Goal: Information Seeking & Learning: Learn about a topic

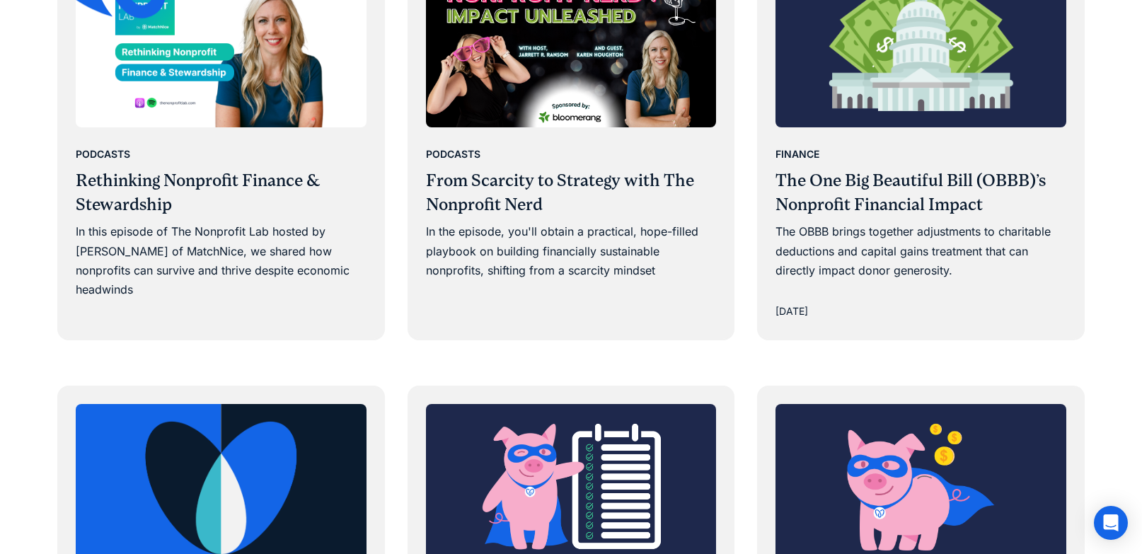
scroll to position [1435, 0]
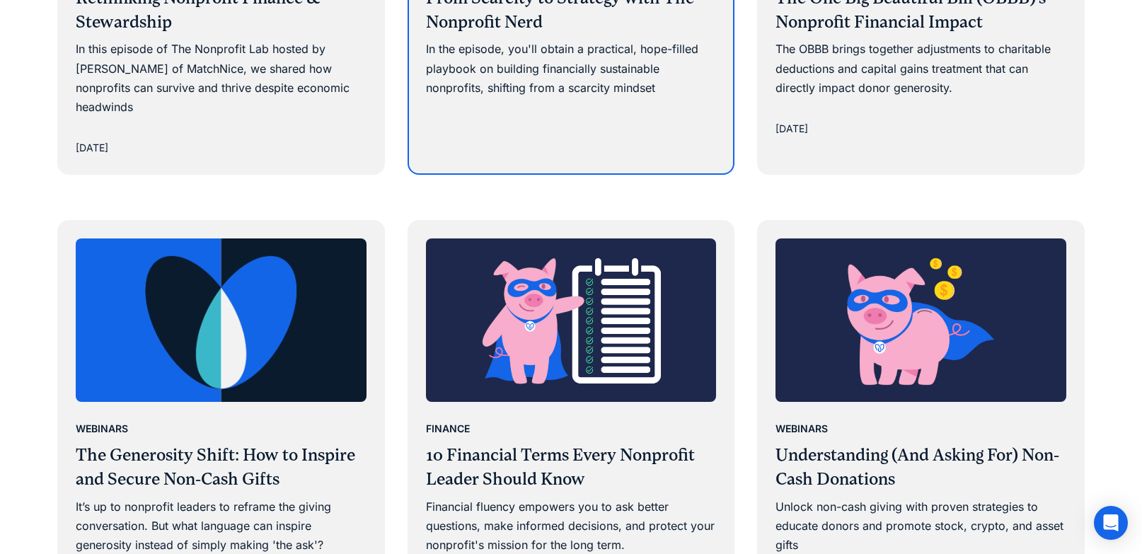
scroll to position [1555, 0]
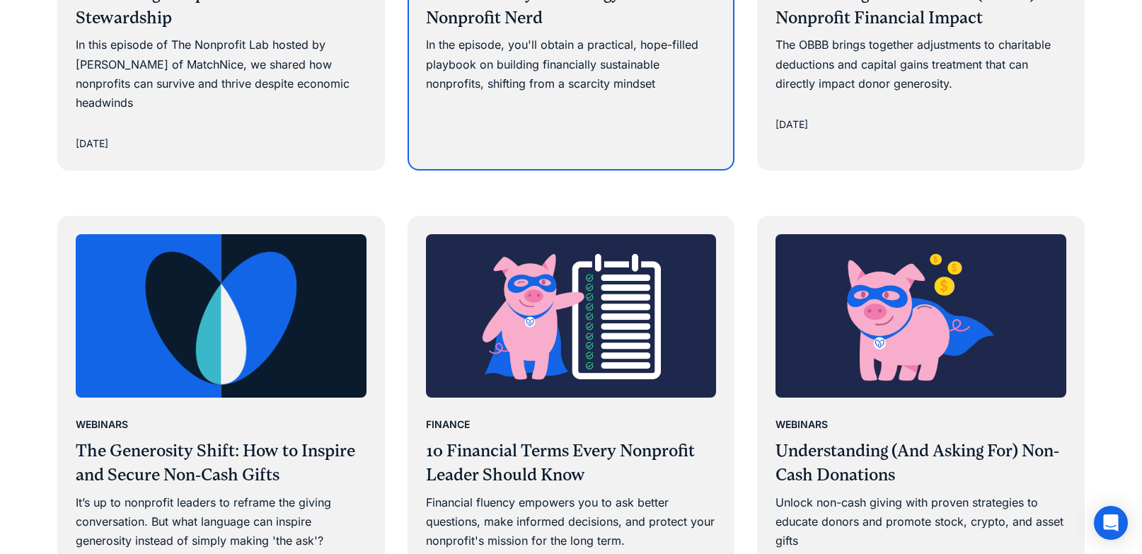
click at [491, 86] on div "Podcasts From Scarcity to Strategy with The Nonprofit Nerd In the episode, you'…" at bounding box center [571, 37] width 325 height 193
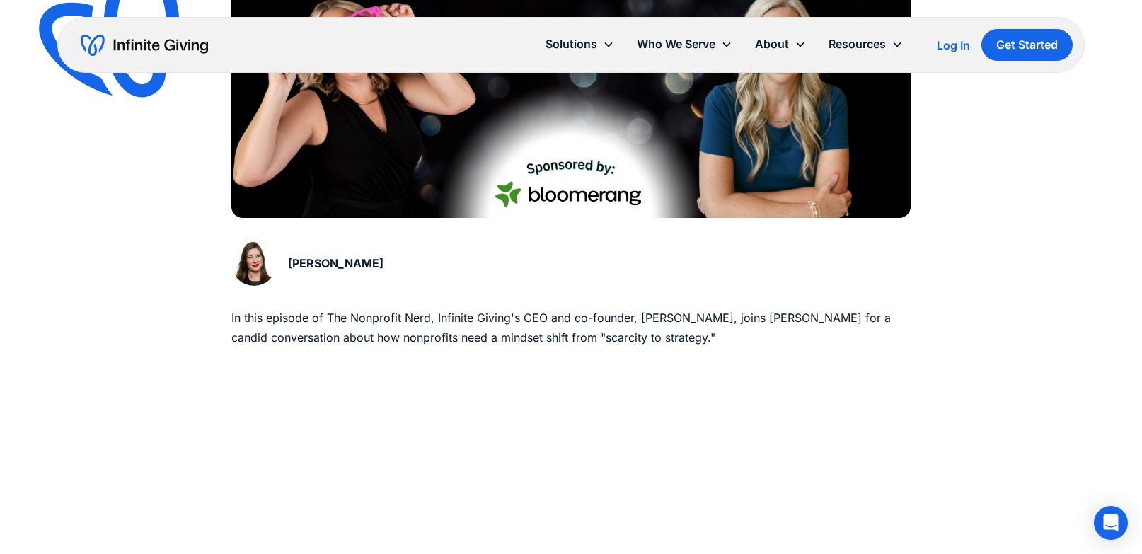
click at [476, 186] on img at bounding box center [570, 27] width 679 height 382
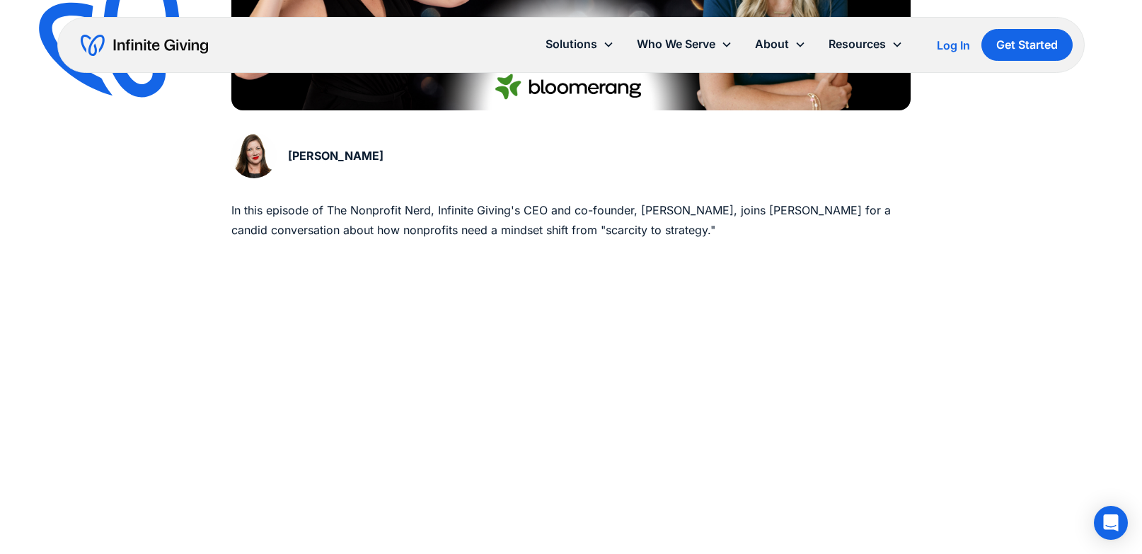
scroll to position [885, 0]
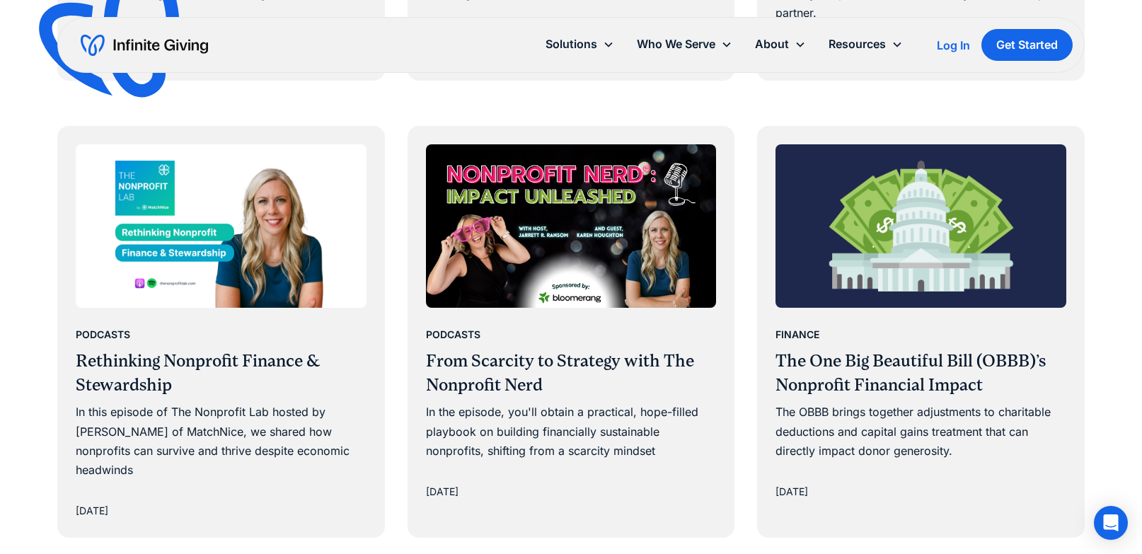
scroll to position [1109, 0]
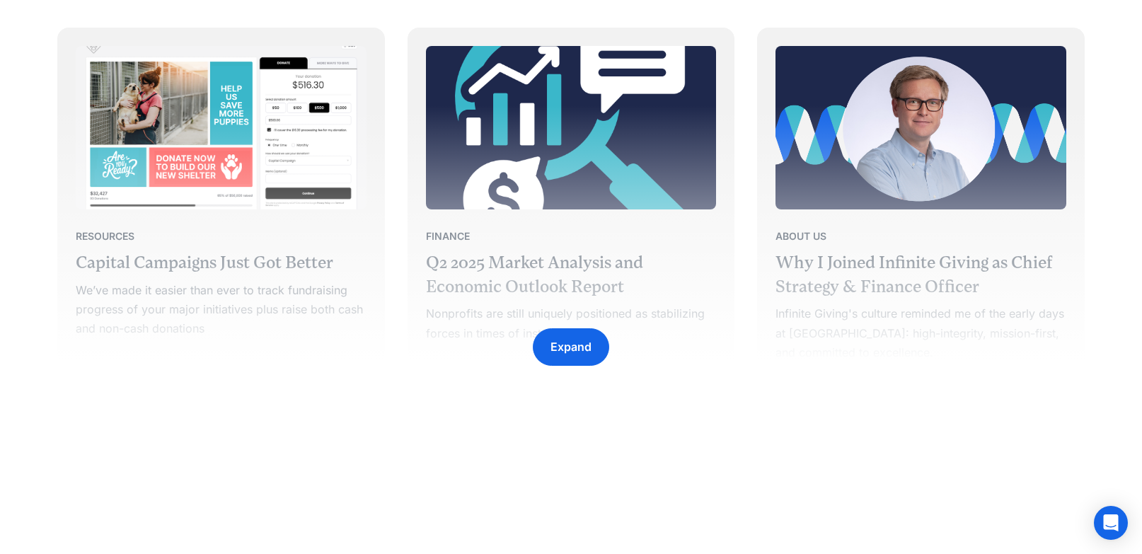
scroll to position [2367, 0]
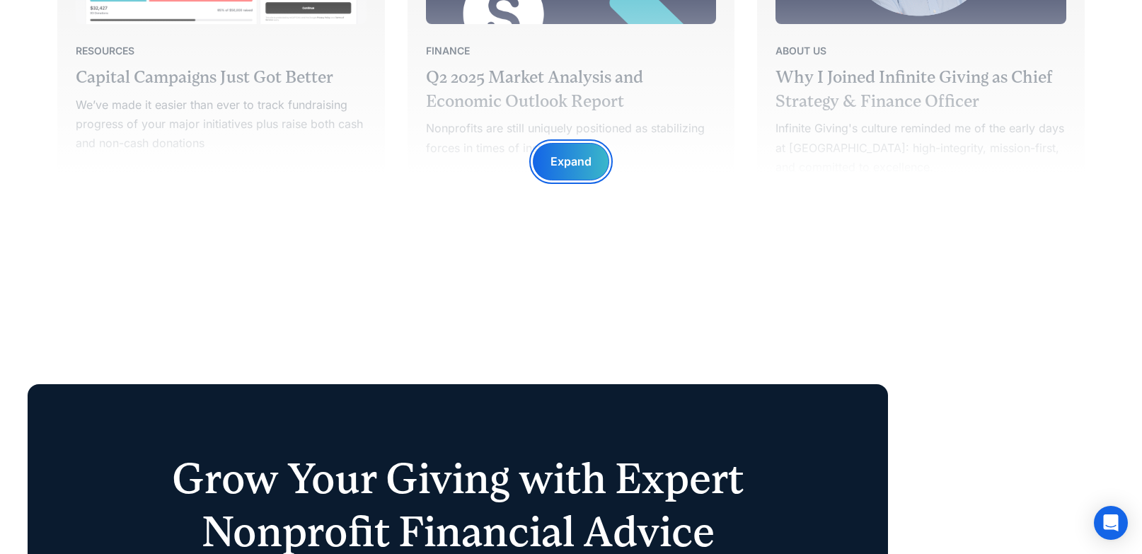
click at [558, 161] on div "Expand" at bounding box center [571, 161] width 41 height 19
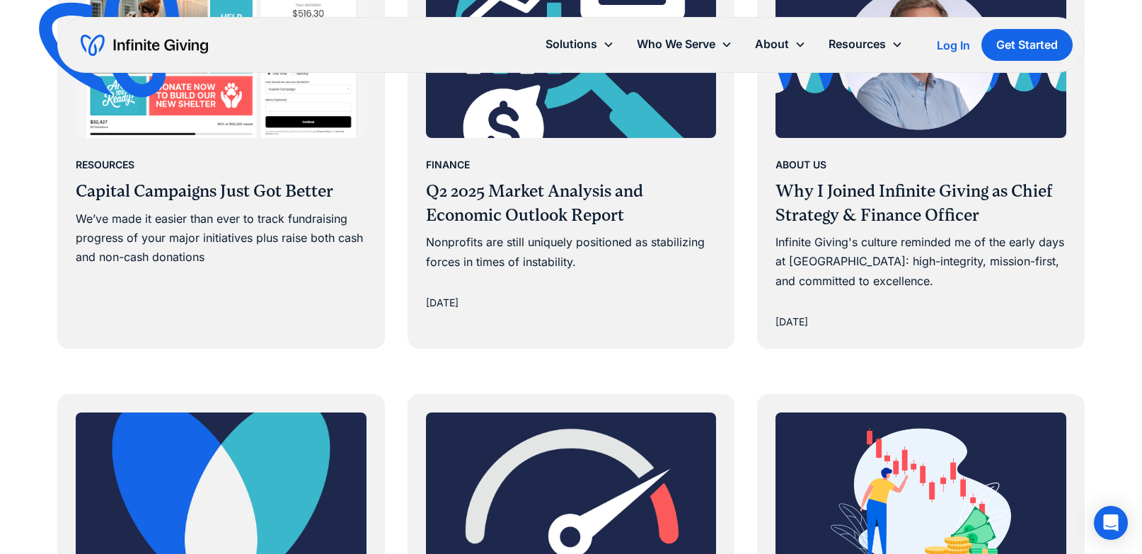
scroll to position [2230, 0]
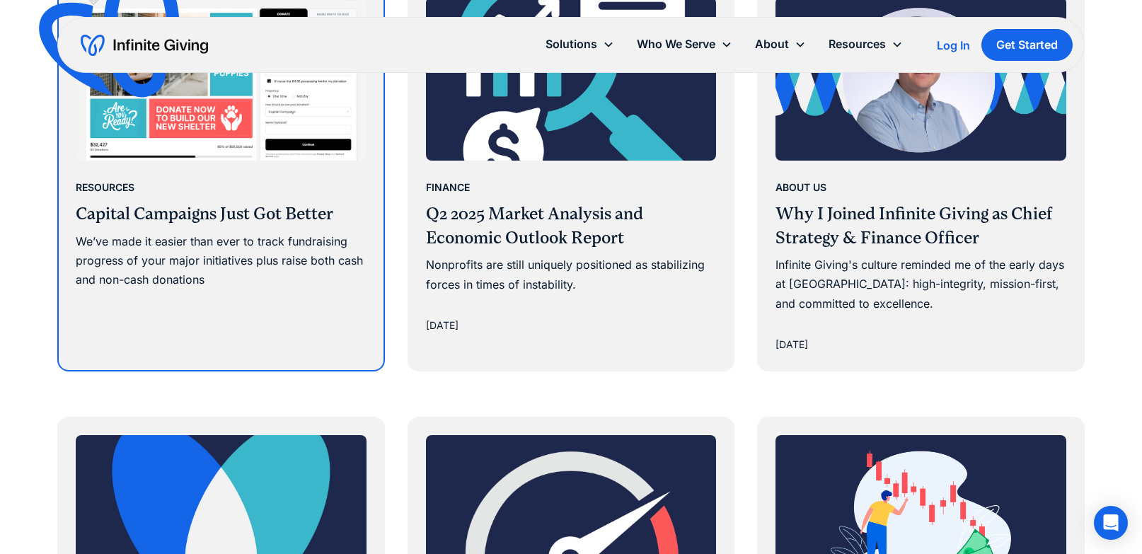
click at [330, 232] on div "We’ve made it easier than ever to track fundraising progress of your major init…" at bounding box center [221, 261] width 291 height 58
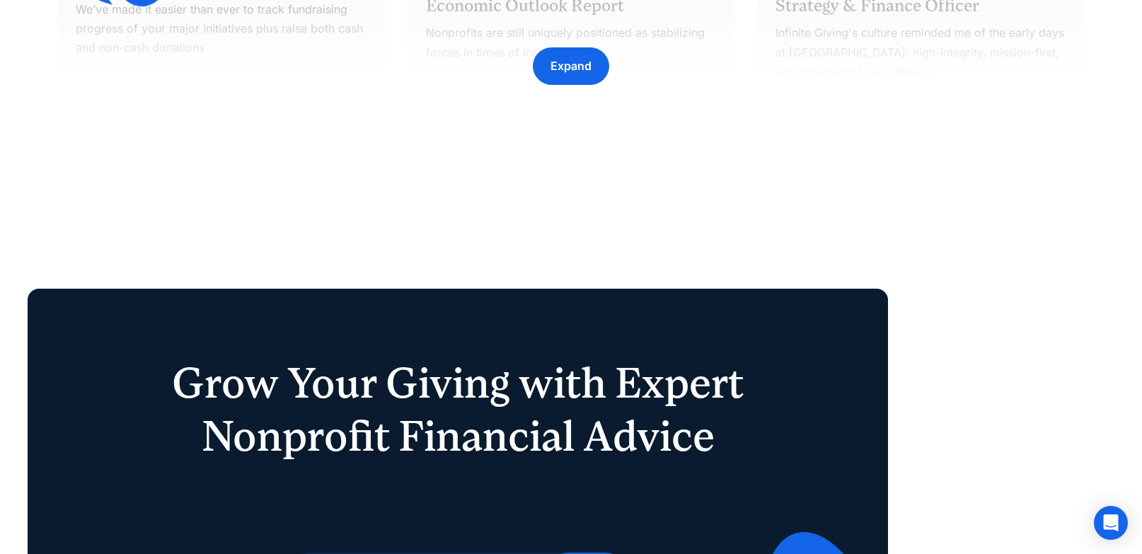
scroll to position [2517, 0]
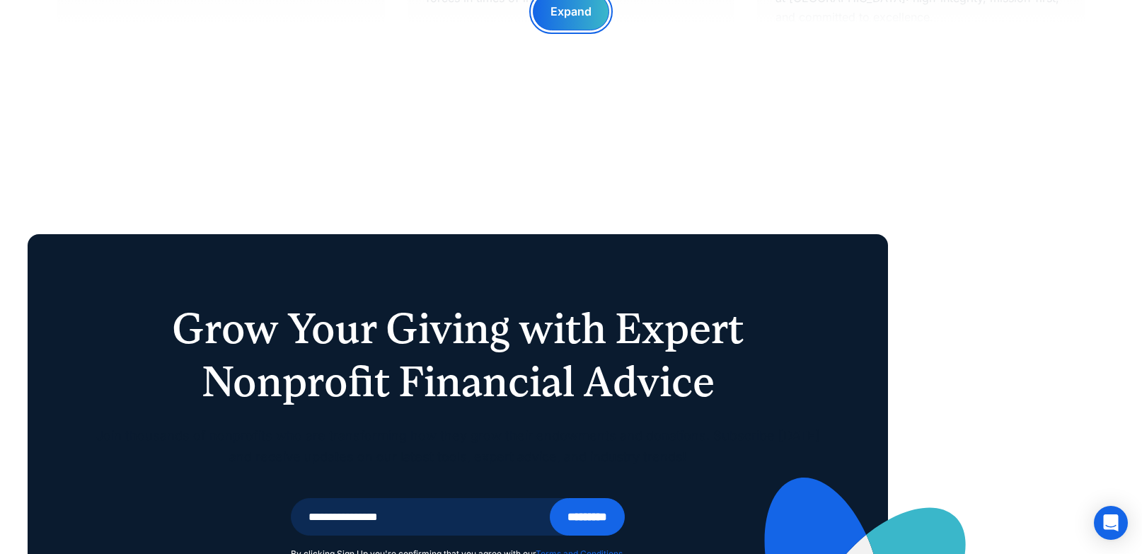
click at [560, 23] on div "Expand" at bounding box center [571, 12] width 76 height 38
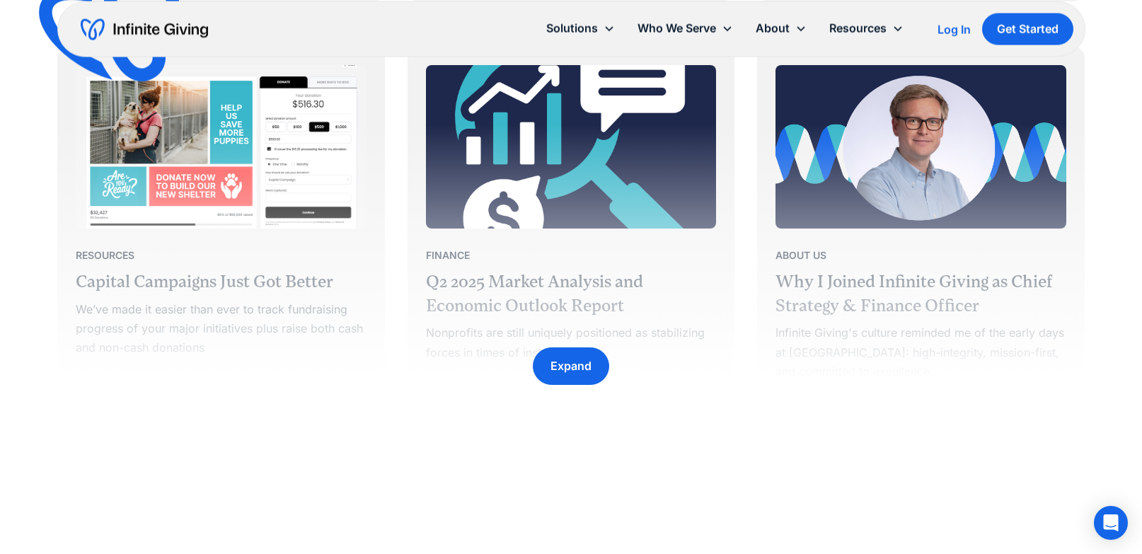
scroll to position [2158, 0]
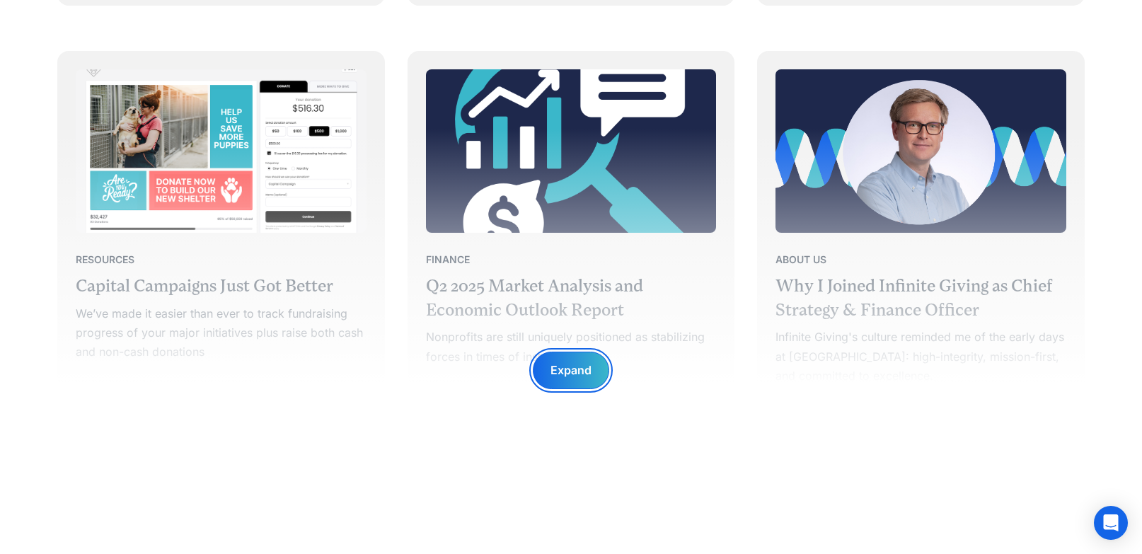
click at [562, 365] on div "Expand" at bounding box center [571, 370] width 41 height 19
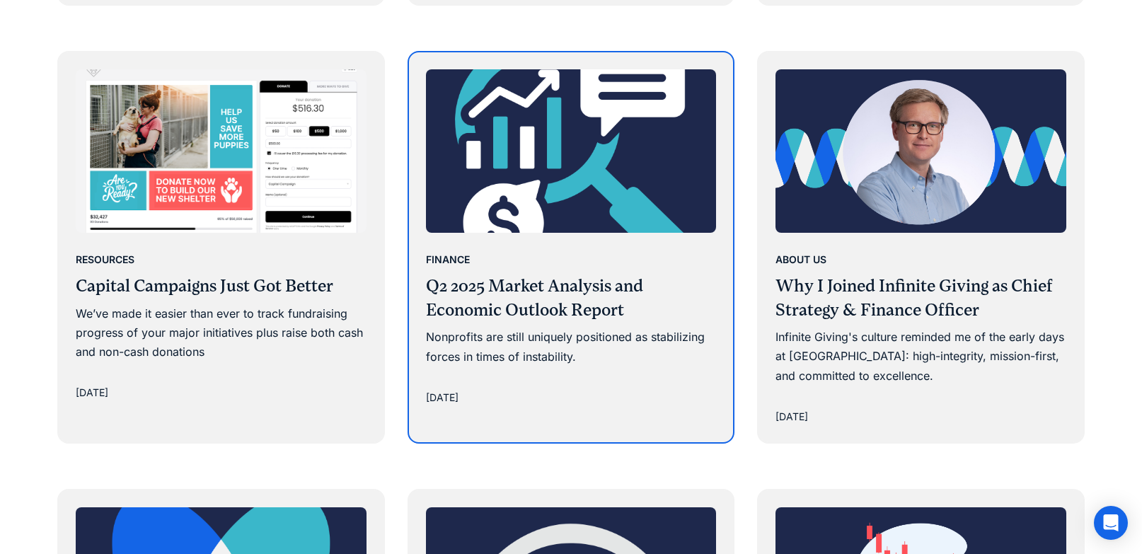
click at [551, 328] on div "Nonprofits are still uniquely positioned as stabilizing forces in times of inst…" at bounding box center [571, 347] width 291 height 38
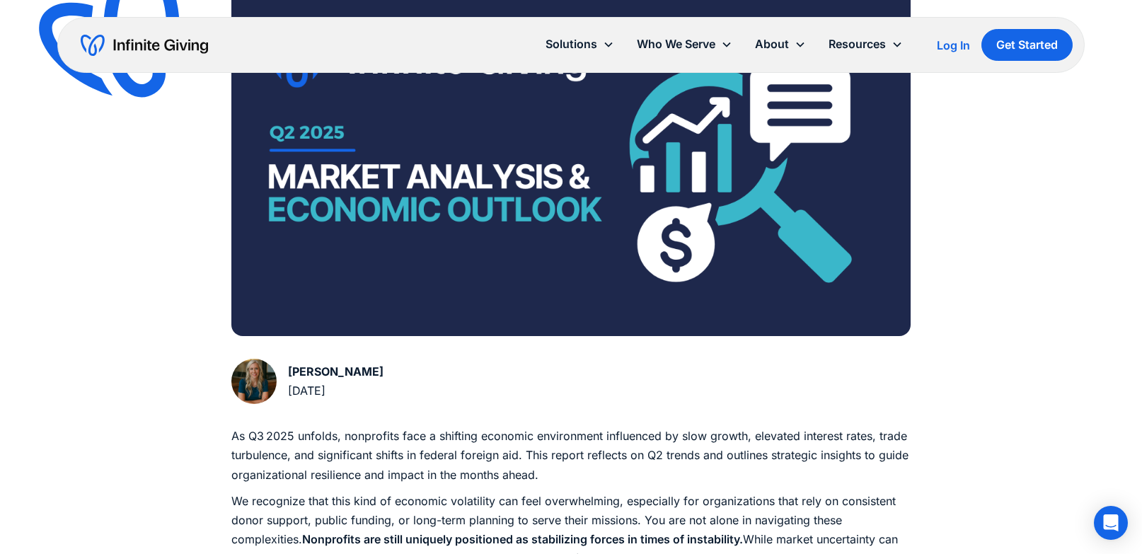
scroll to position [423, 0]
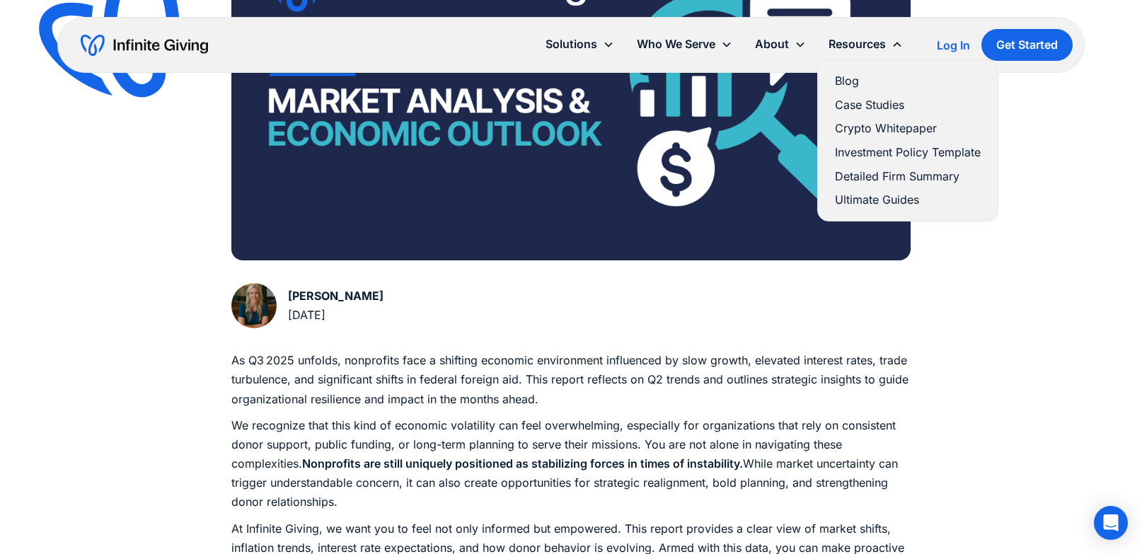
click at [861, 106] on link "Case Studies" at bounding box center [908, 105] width 146 height 19
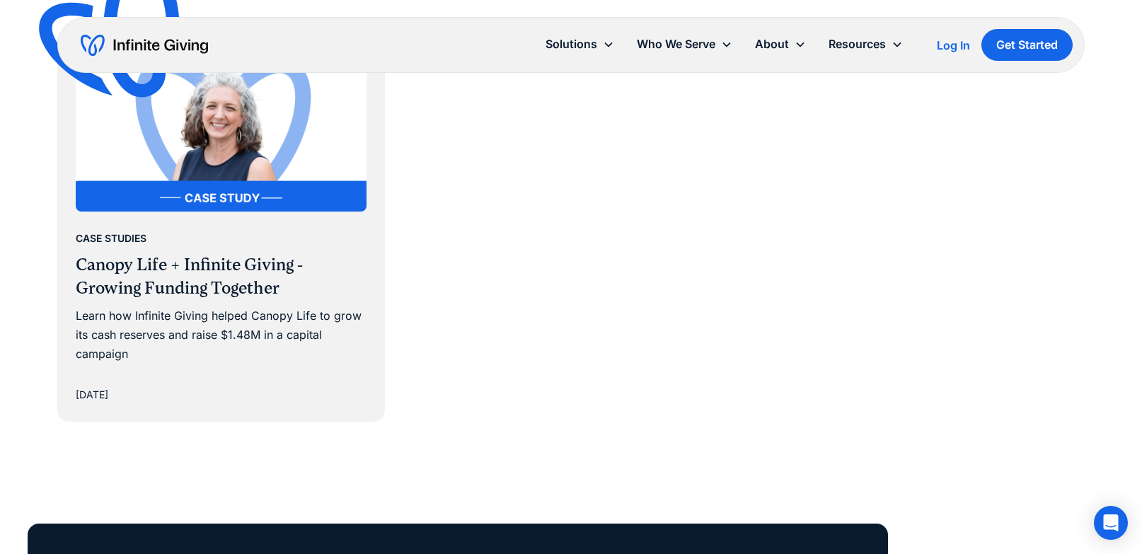
scroll to position [1330, 0]
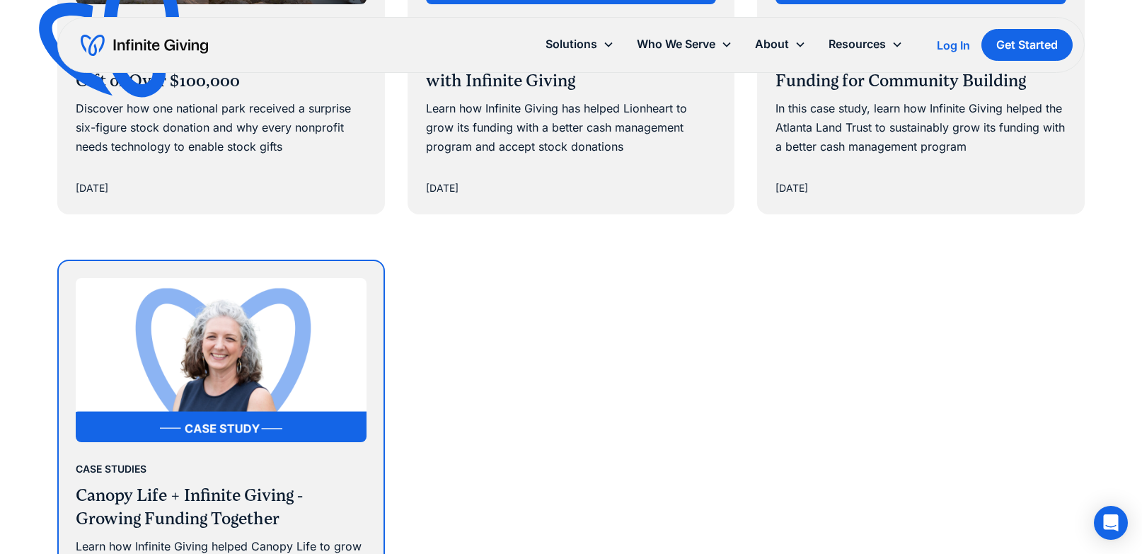
scroll to position [985, 0]
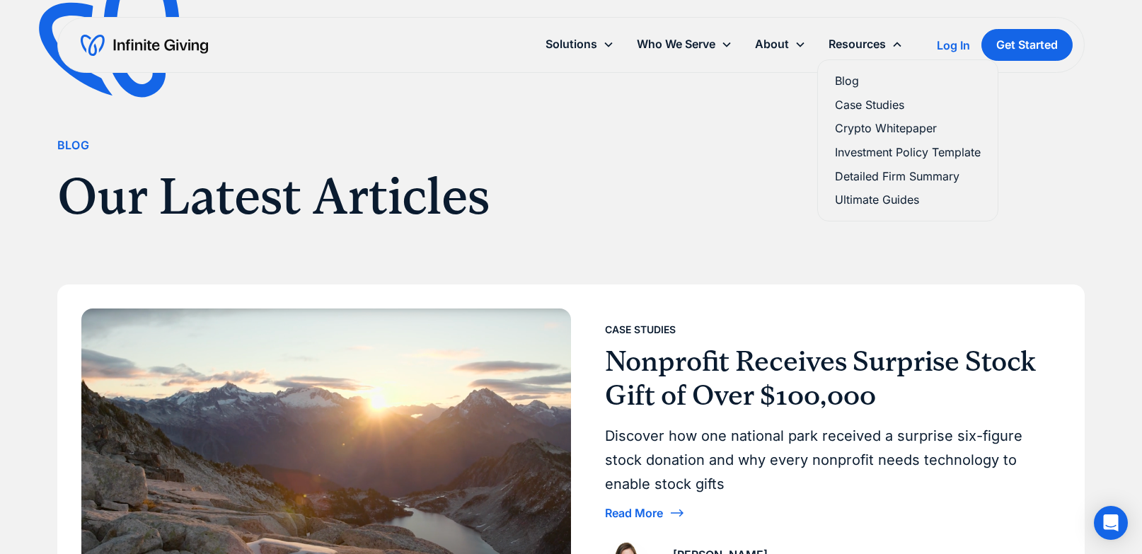
click at [863, 104] on link "Case Studies" at bounding box center [908, 105] width 146 height 19
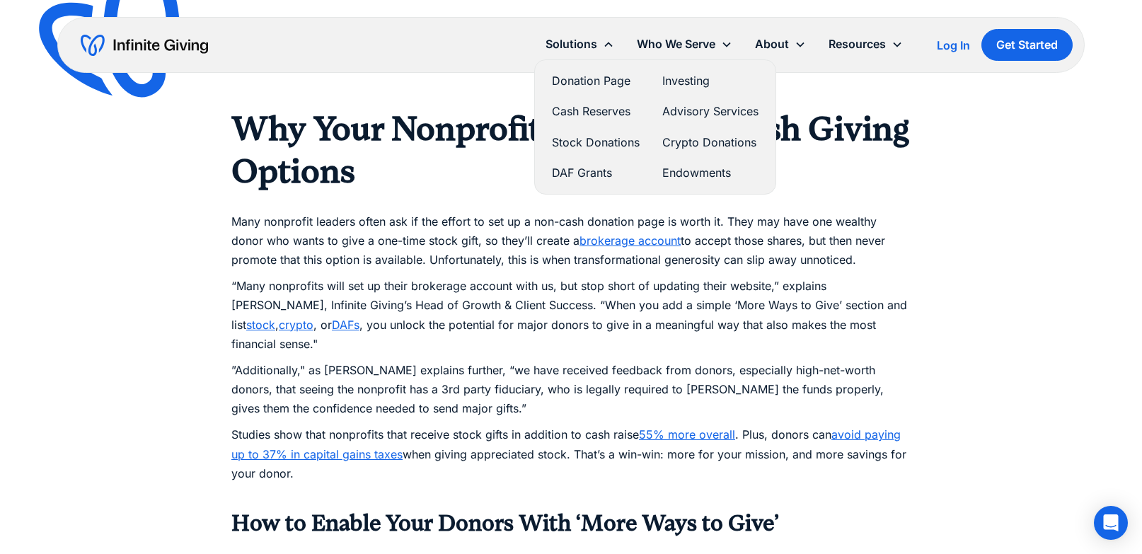
scroll to position [1448, 0]
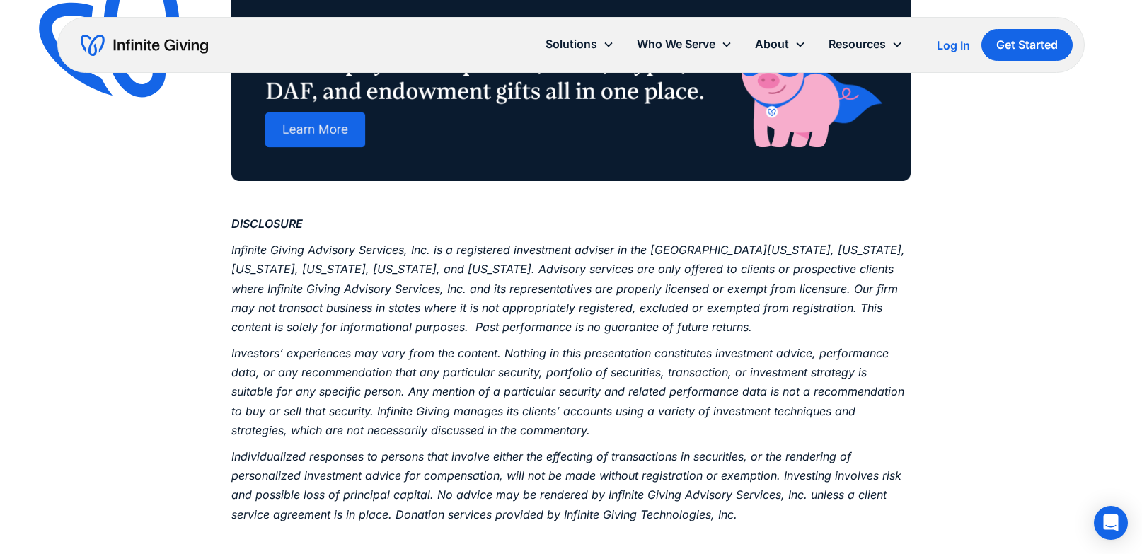
scroll to position [3314, 0]
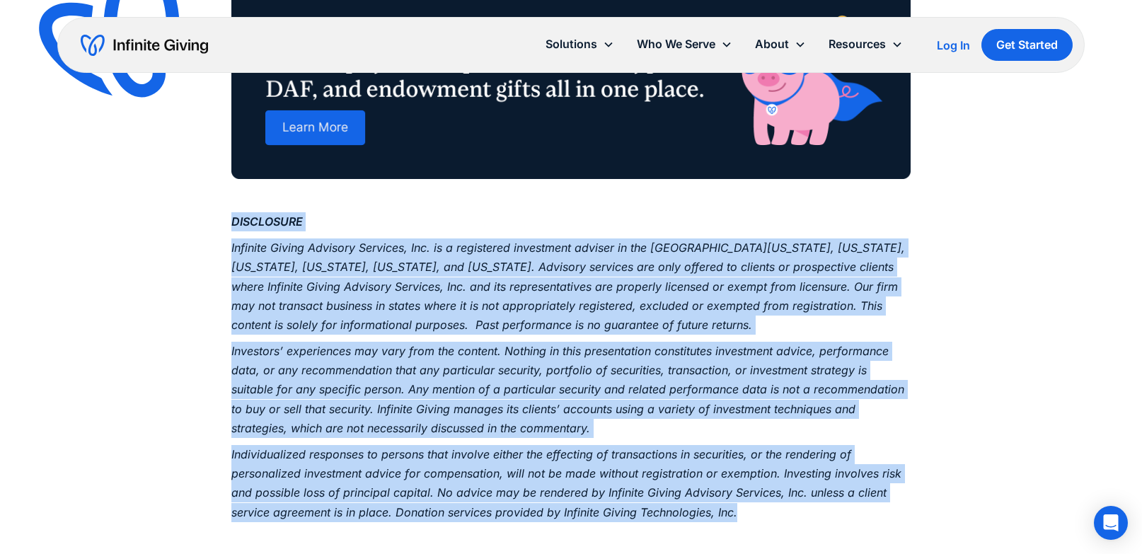
drag, startPoint x: 743, startPoint y: 496, endPoint x: 226, endPoint y: 211, distance: 590.8
copy div "DISCLOSURE Infinite Giving Advisory Services, Inc. is a registered investment a…"
